Goal: Find specific page/section: Find specific page/section

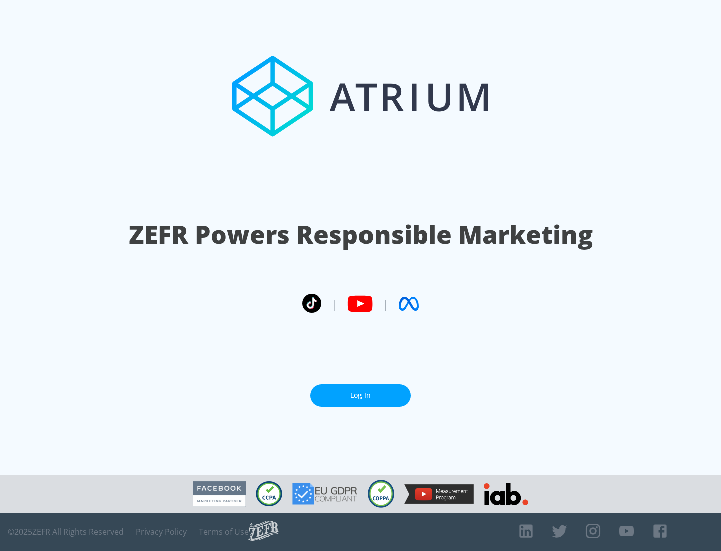
click at [361, 395] on link "Log In" at bounding box center [360, 395] width 100 height 23
